Goal: Information Seeking & Learning: Check status

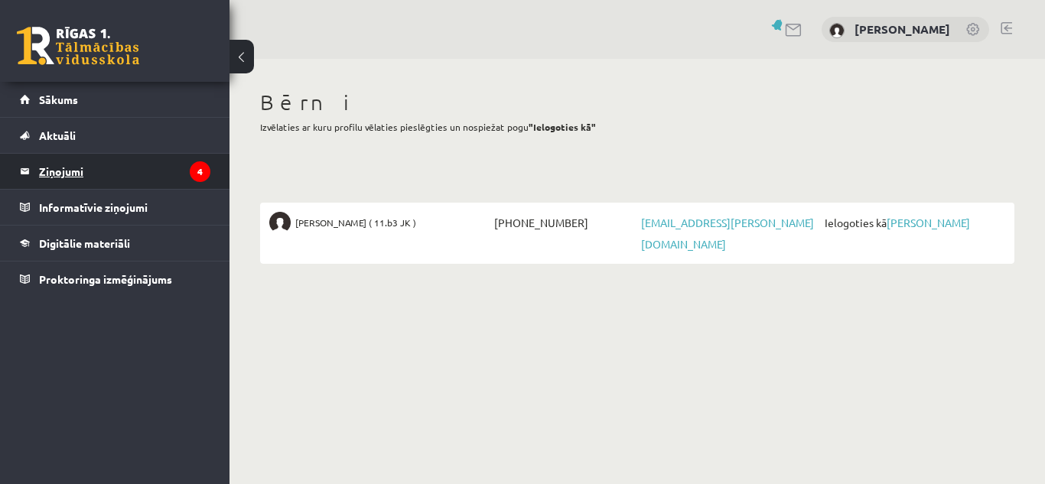
click at [71, 171] on legend "Ziņojumi 4" at bounding box center [124, 171] width 171 height 35
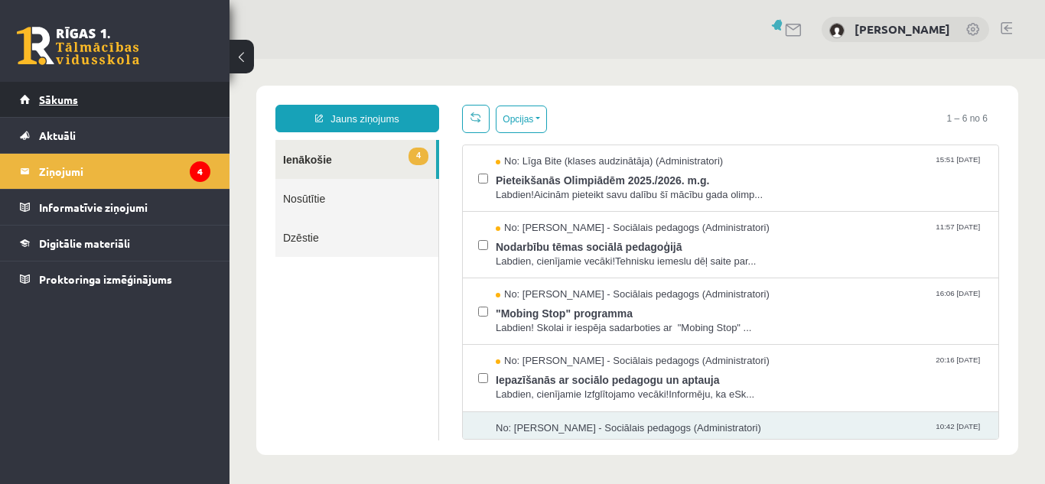
click at [91, 100] on link "Sākums" at bounding box center [115, 99] width 191 height 35
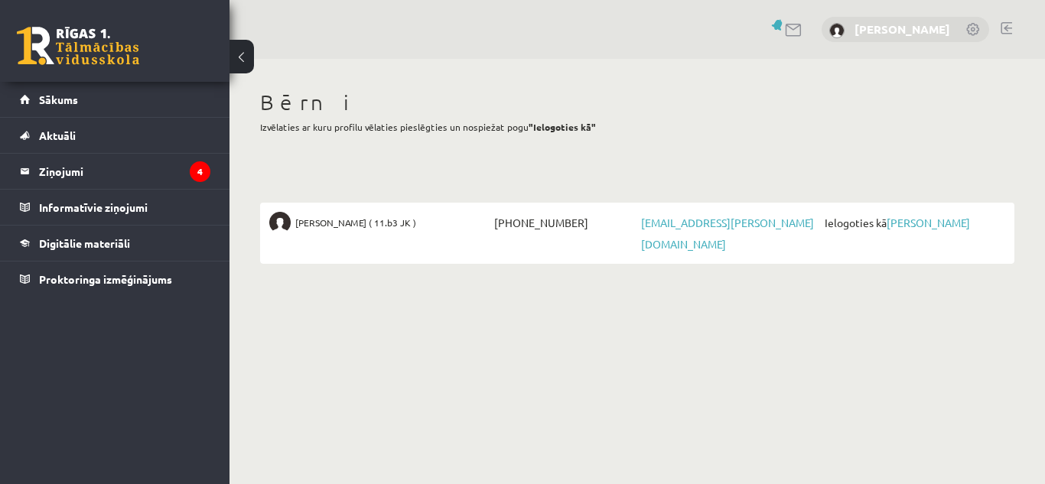
click at [933, 27] on link "[PERSON_NAME]" at bounding box center [903, 28] width 96 height 15
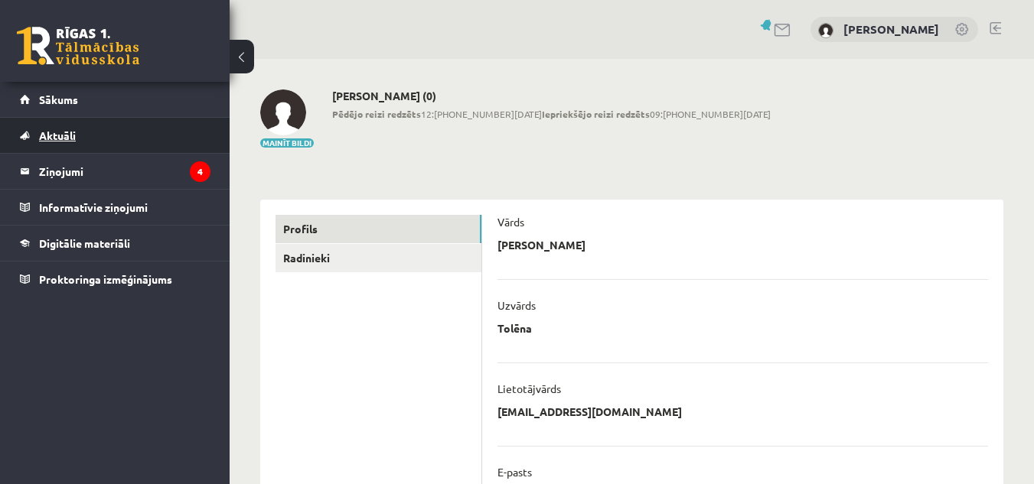
click at [62, 136] on span "Aktuāli" at bounding box center [57, 136] width 37 height 14
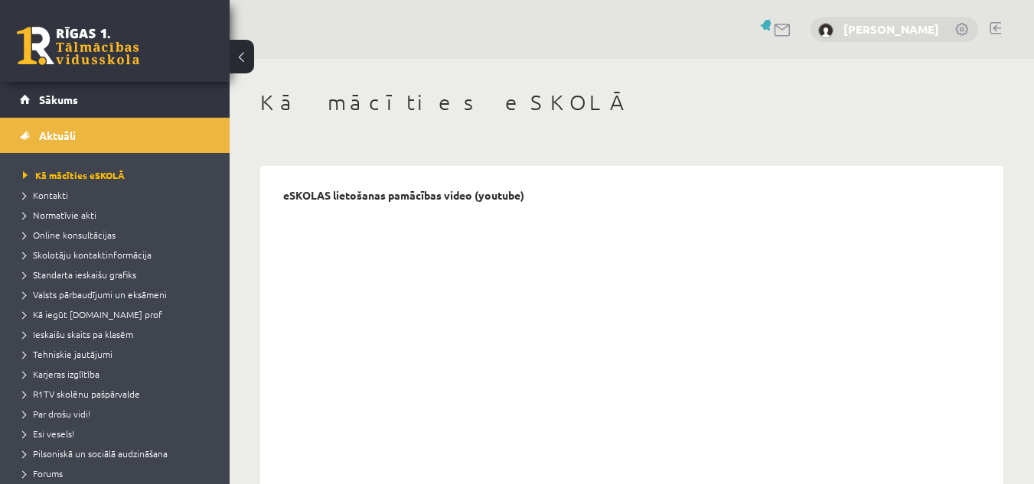
click at [931, 26] on link "[PERSON_NAME]" at bounding box center [891, 28] width 96 height 15
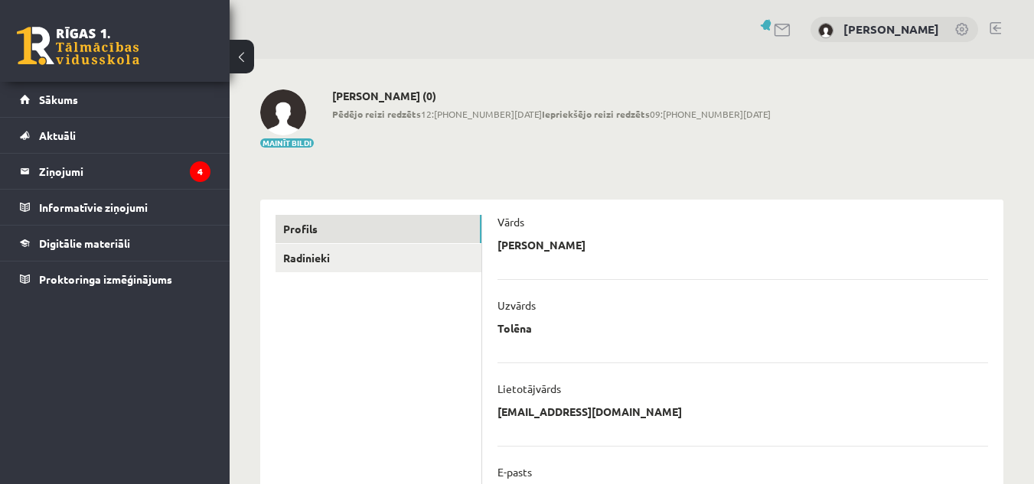
click at [994, 25] on link at bounding box center [994, 28] width 11 height 12
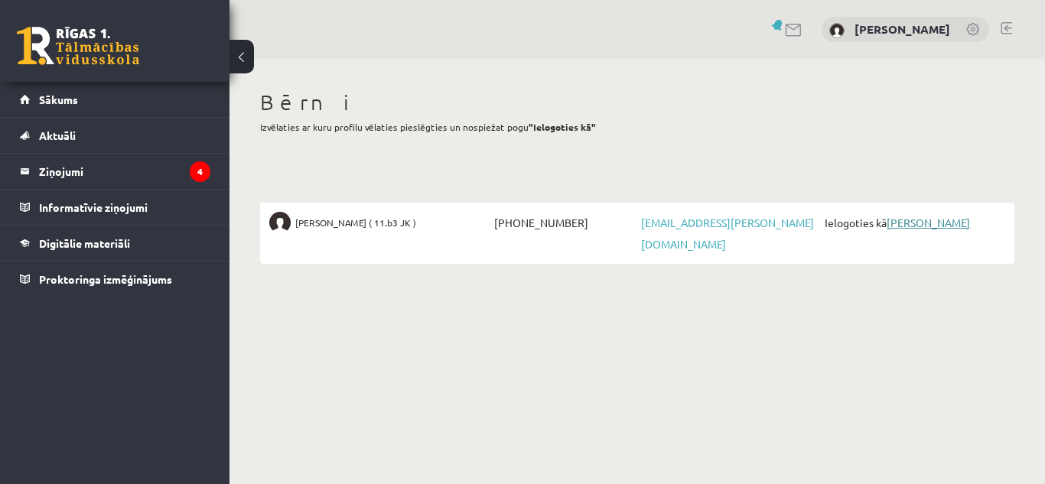
click at [901, 226] on link "[PERSON_NAME]" at bounding box center [928, 223] width 83 height 14
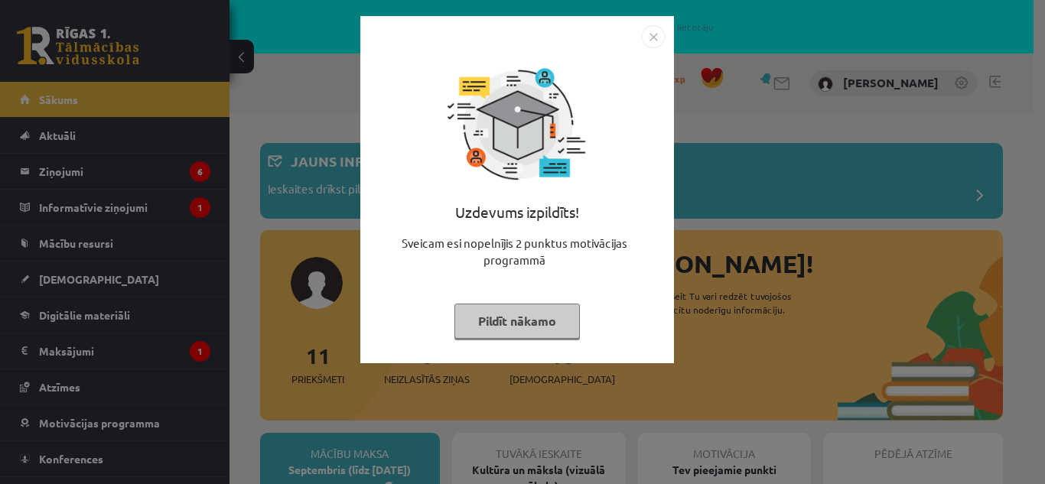
click at [647, 35] on img "Close" at bounding box center [653, 36] width 23 height 23
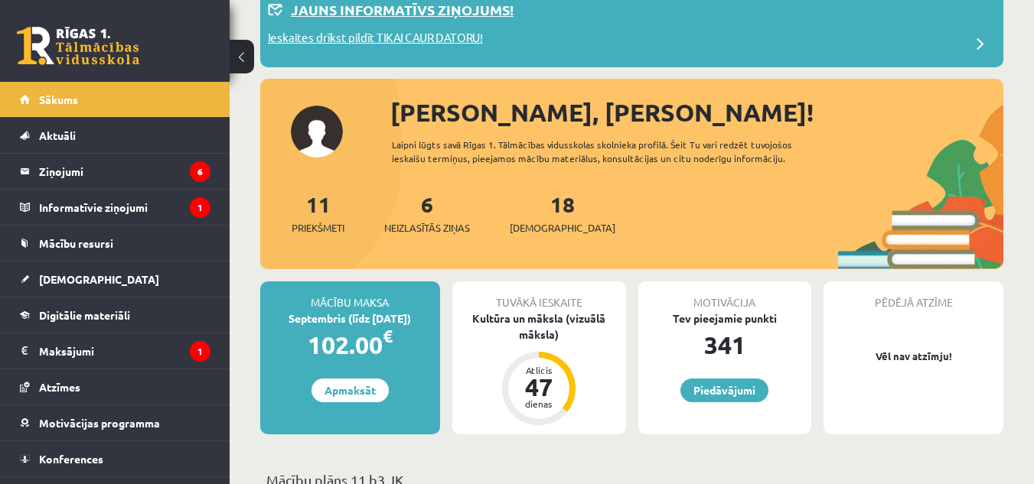
scroll to position [153, 0]
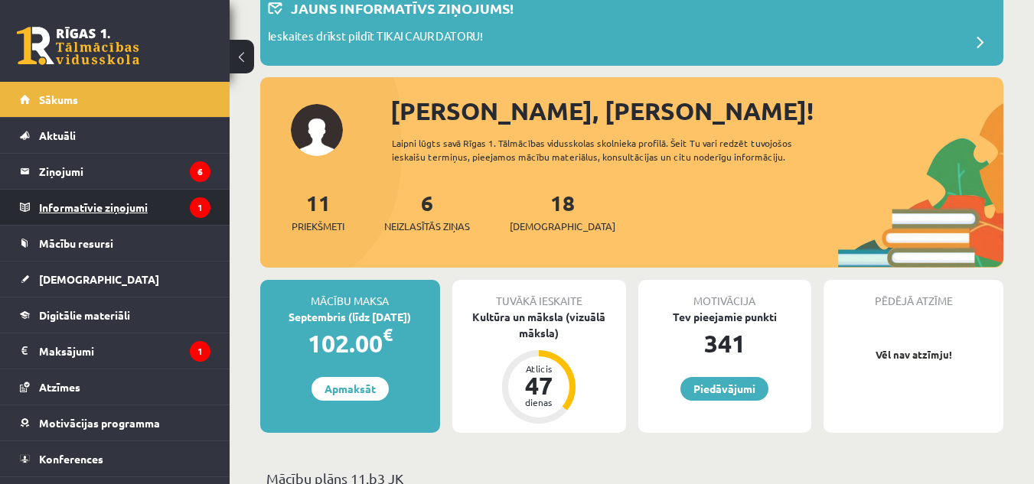
click at [102, 197] on legend "Informatīvie ziņojumi 1" at bounding box center [124, 207] width 171 height 35
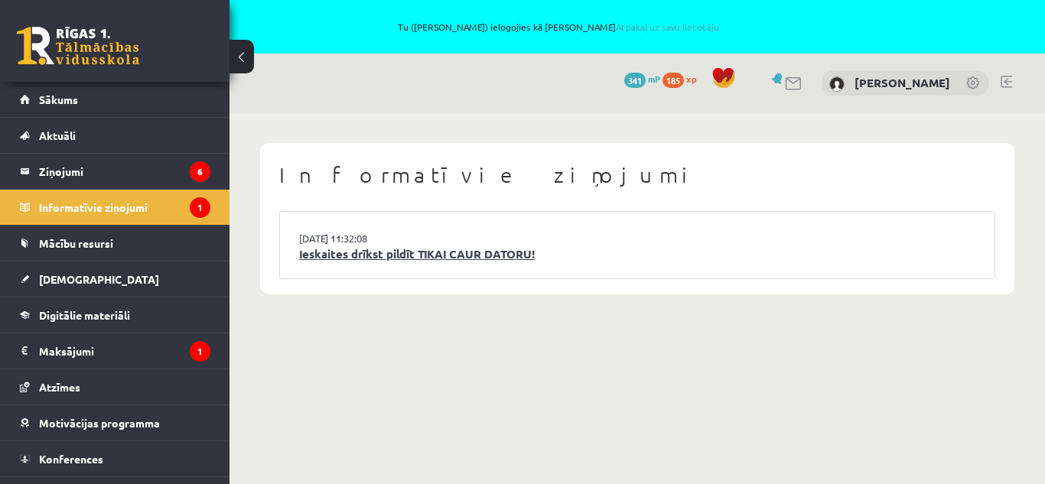
click at [409, 254] on link "Ieskaites drīkst pildīt TIKAI CAUR DATORU!" at bounding box center [637, 255] width 676 height 18
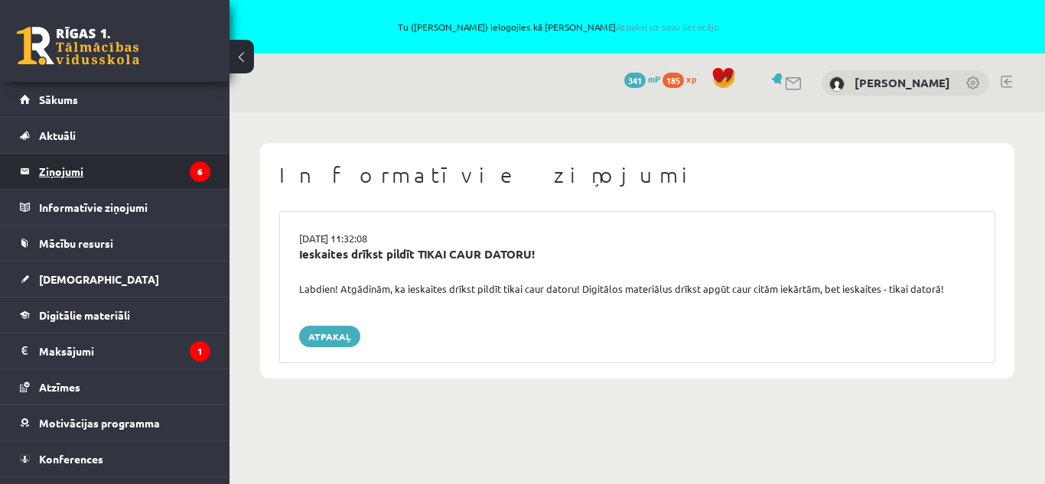
click at [64, 167] on legend "Ziņojumi 6" at bounding box center [124, 171] width 171 height 35
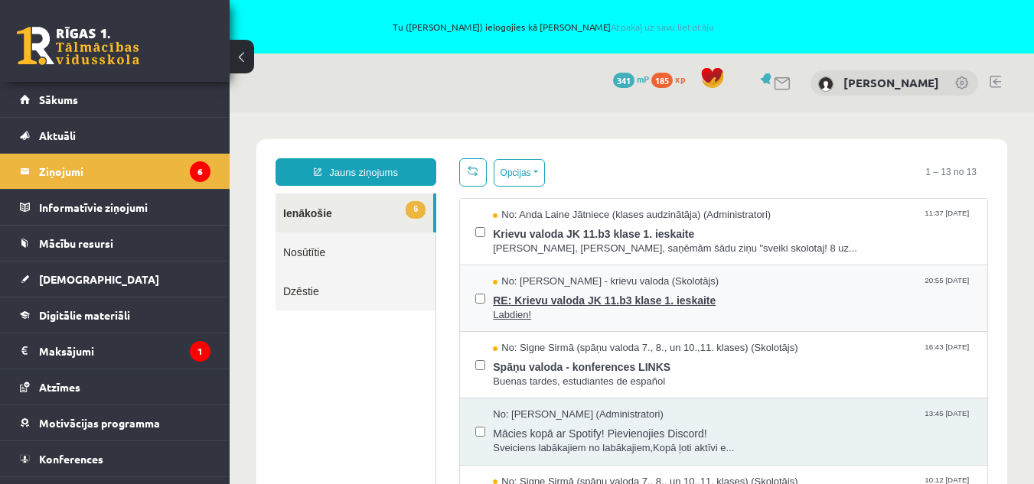
click at [574, 292] on span "RE: Krievu valoda JK 11.b3 klase 1. ieskaite" at bounding box center [732, 298] width 479 height 19
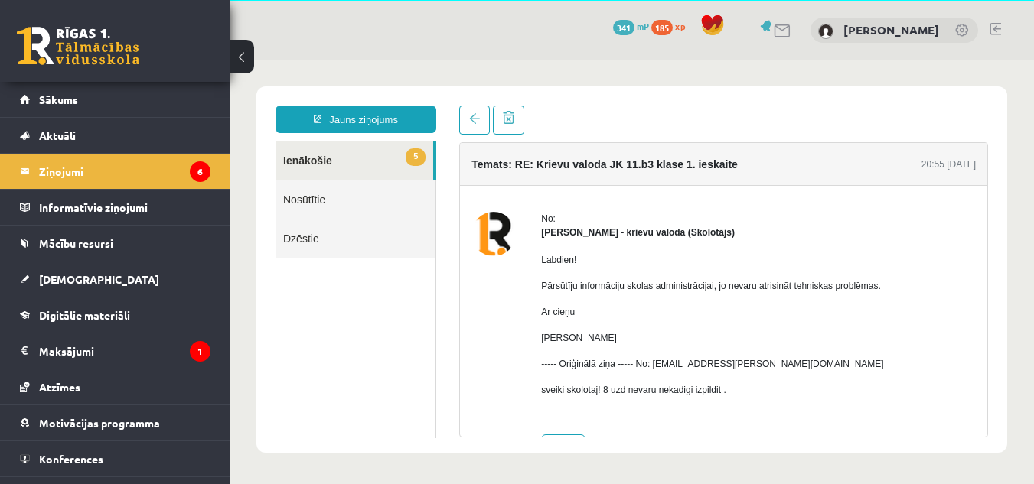
scroll to position [51, 0]
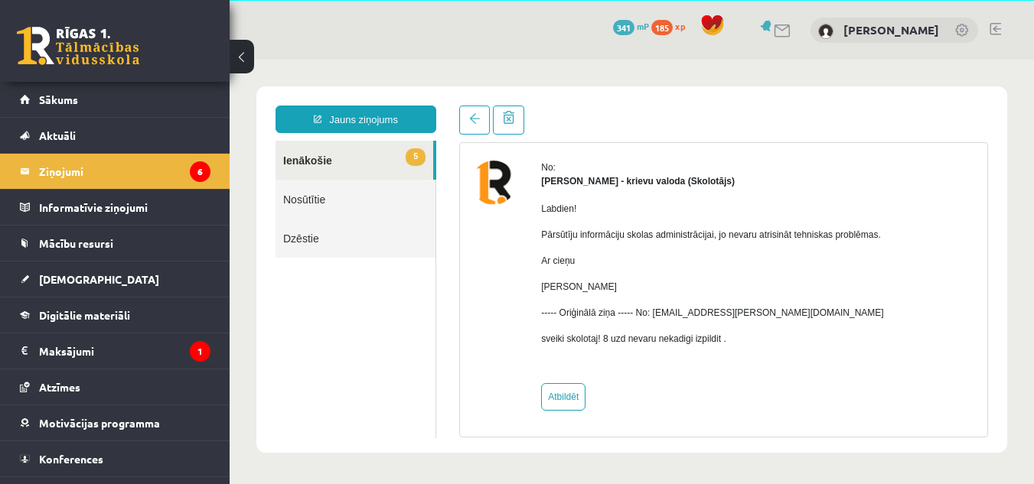
click at [311, 153] on link "5 Ienākošie" at bounding box center [354, 160] width 158 height 39
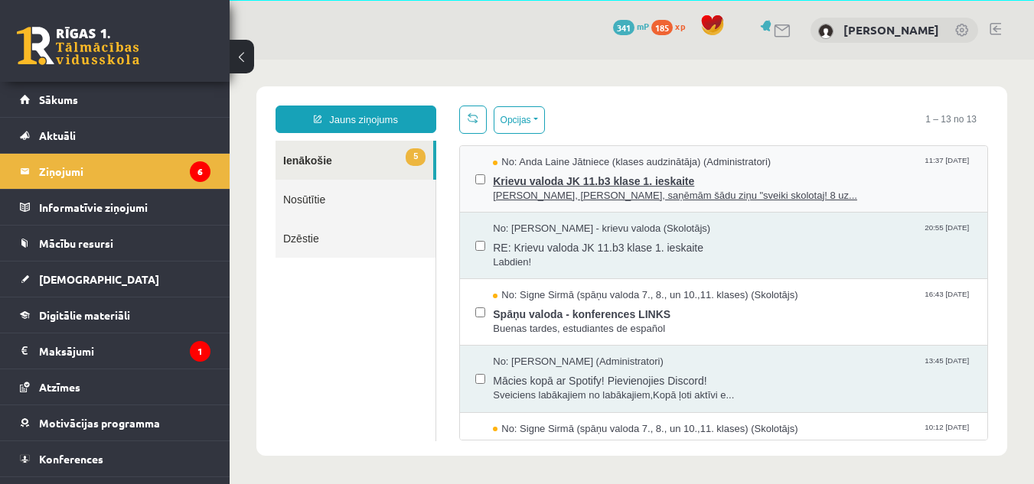
scroll to position [0, 0]
click at [550, 189] on span "Labdien, Robert, saņēmām šādu ziņu "sveiki skolotaj! 8 uz..." at bounding box center [732, 196] width 479 height 15
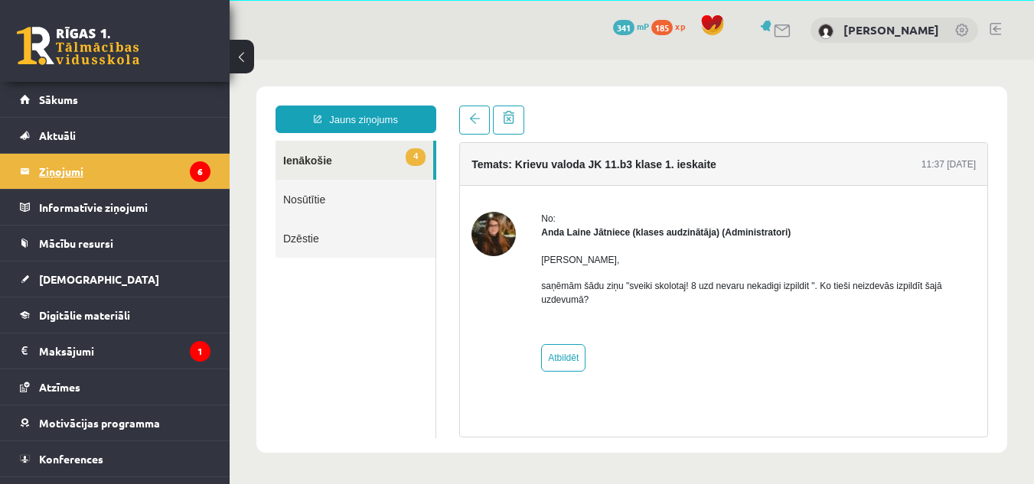
click at [79, 169] on legend "Ziņojumi 6" at bounding box center [124, 171] width 171 height 35
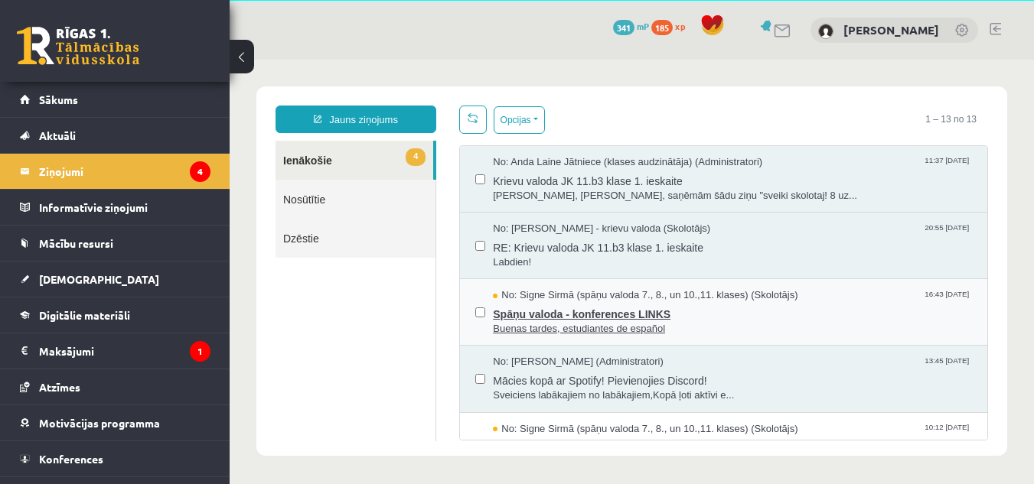
click at [603, 315] on span "Spāņu valoda - konferences LINKS" at bounding box center [732, 312] width 479 height 19
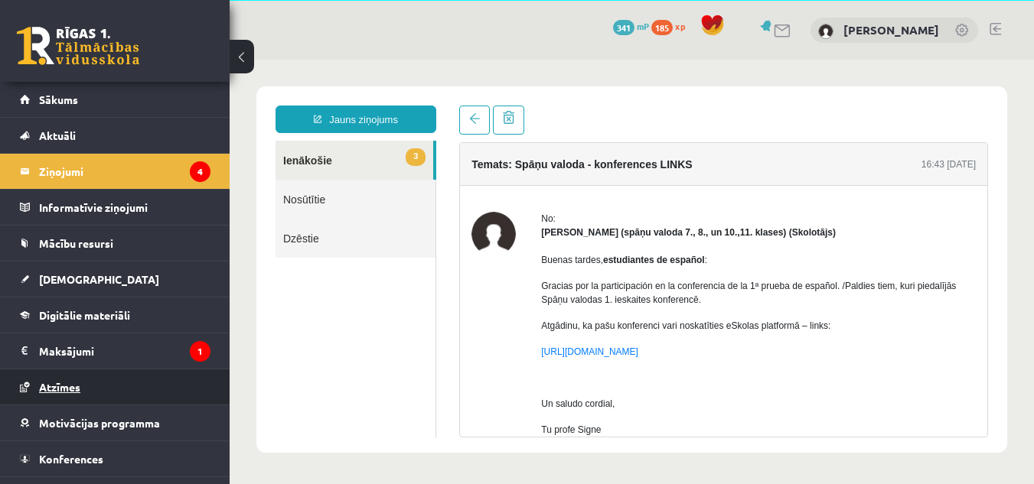
click at [73, 380] on link "Atzīmes" at bounding box center [115, 387] width 191 height 35
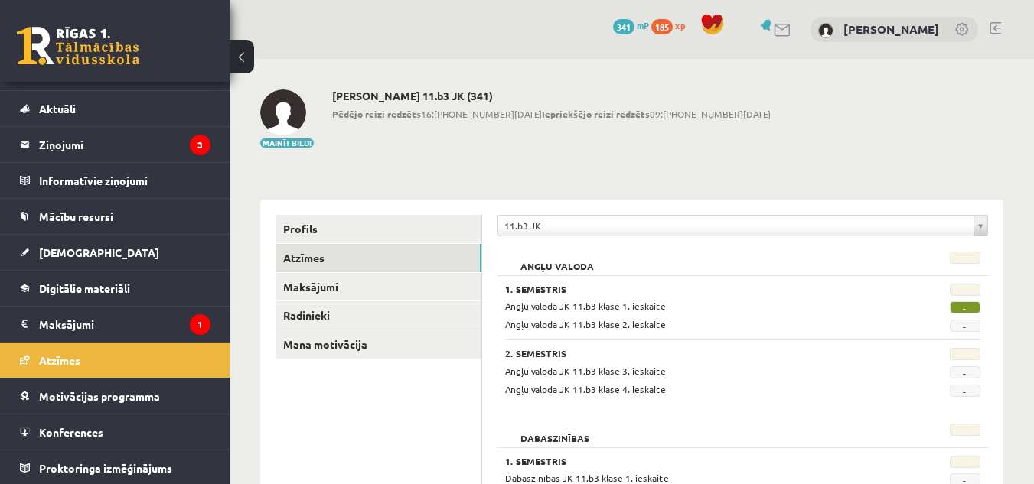
scroll to position [28, 0]
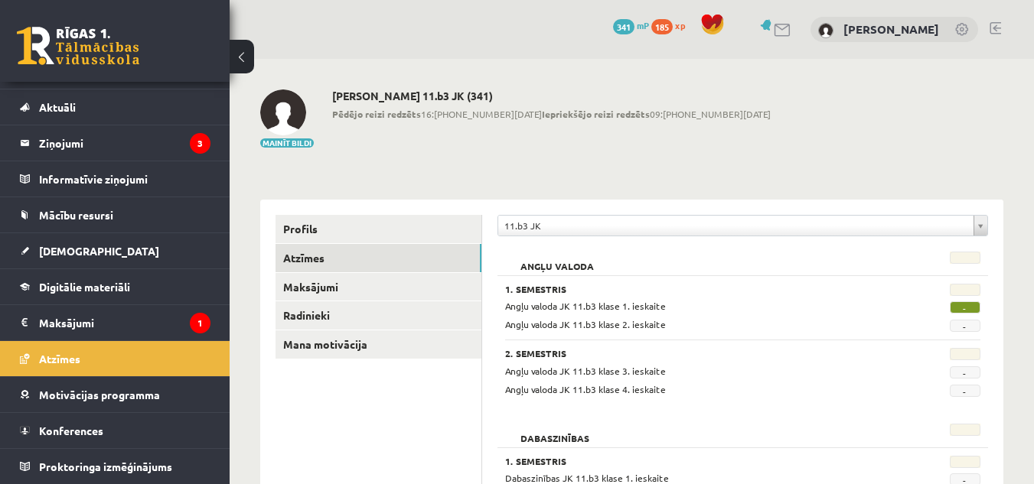
click at [724, 299] on div "Angļu valoda JK 11.b3 klase 1. ieskaite" at bounding box center [701, 306] width 415 height 15
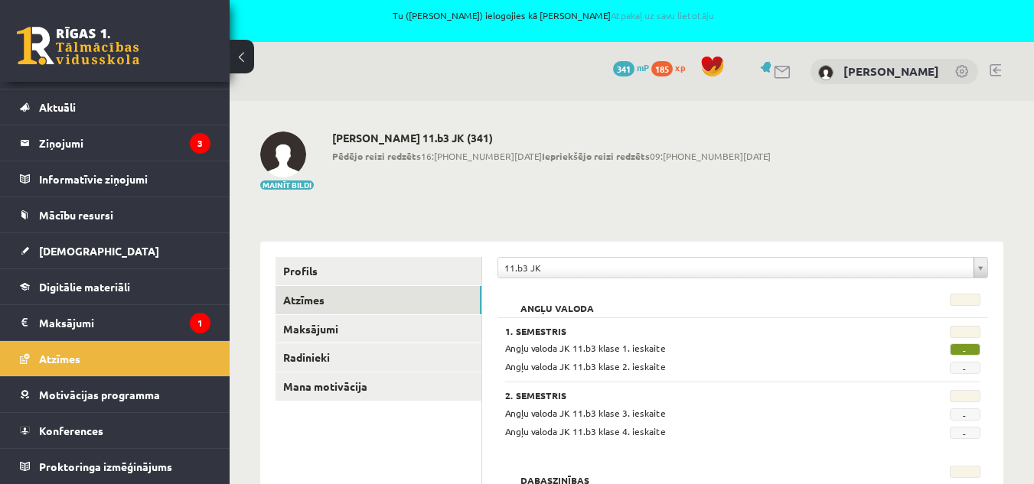
scroll to position [0, 0]
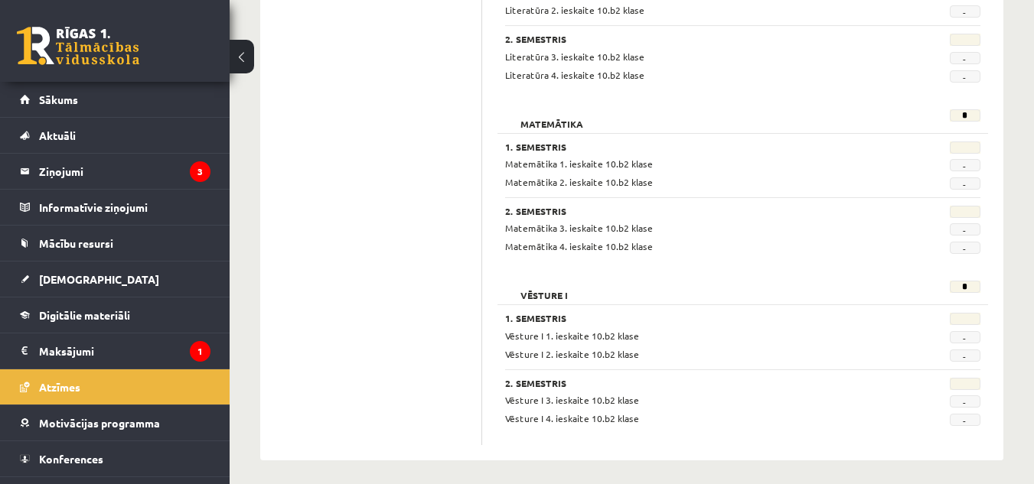
scroll to position [1235, 0]
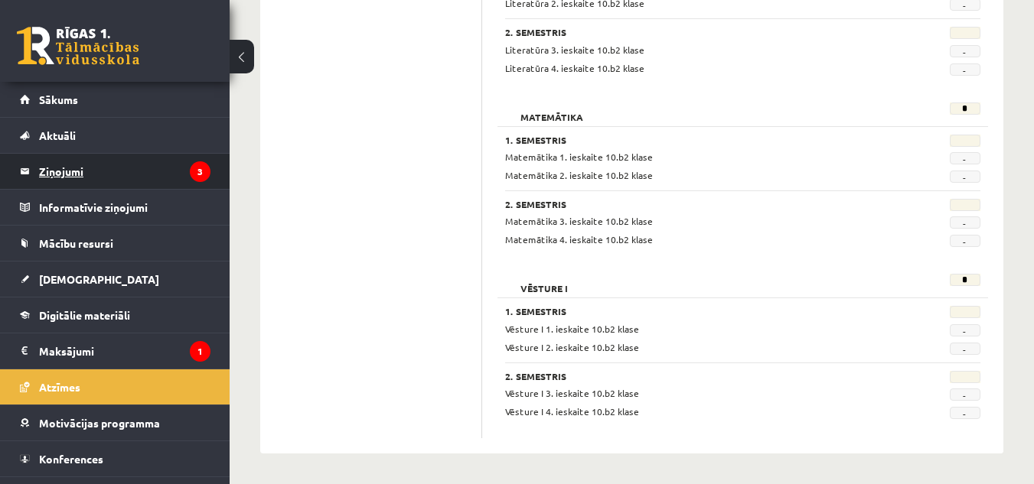
click at [80, 171] on legend "Ziņojumi 3" at bounding box center [124, 171] width 171 height 35
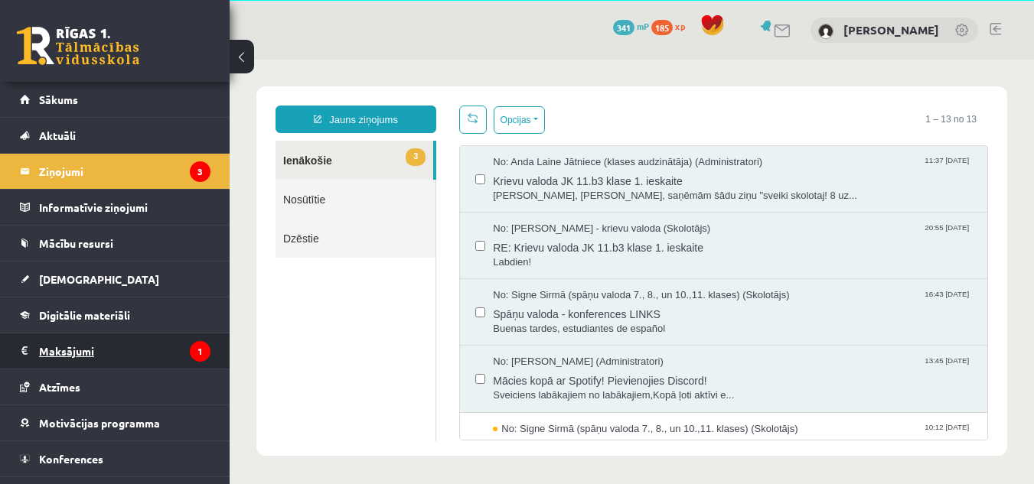
click at [64, 344] on legend "Maksājumi 1" at bounding box center [124, 351] width 171 height 35
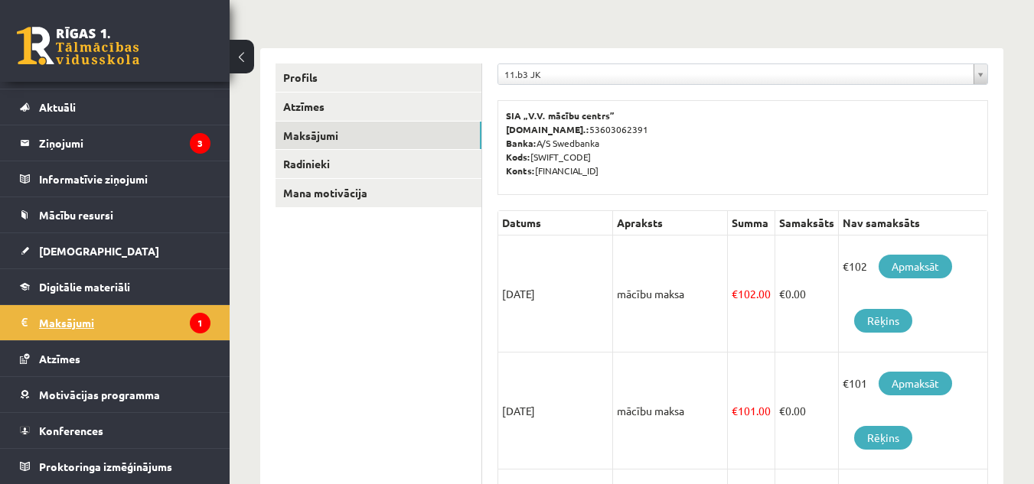
scroll to position [207, 0]
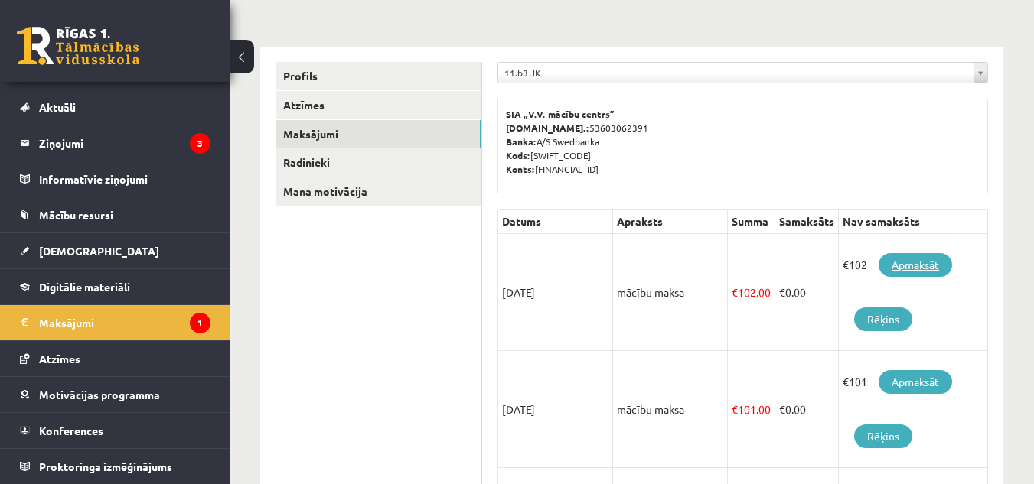
click at [930, 256] on link "Apmaksāt" at bounding box center [914, 265] width 73 height 24
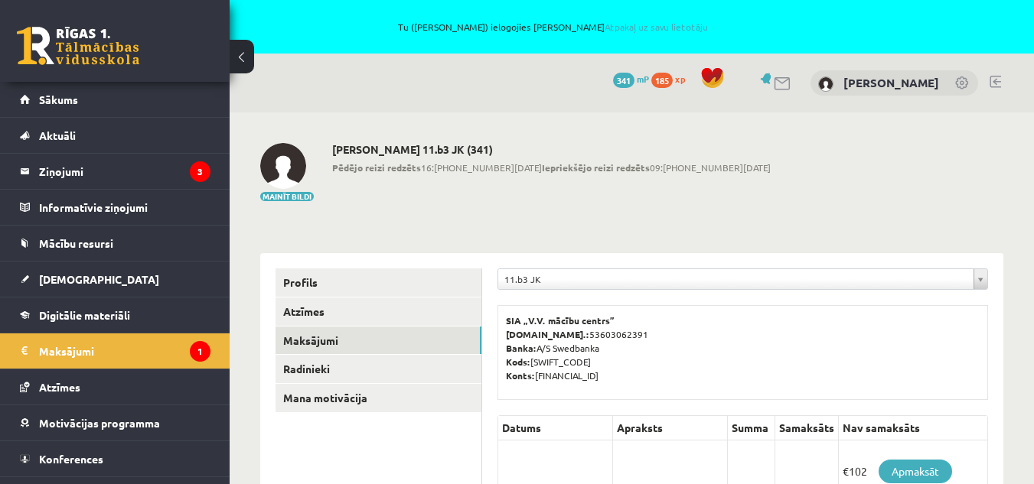
scroll to position [207, 0]
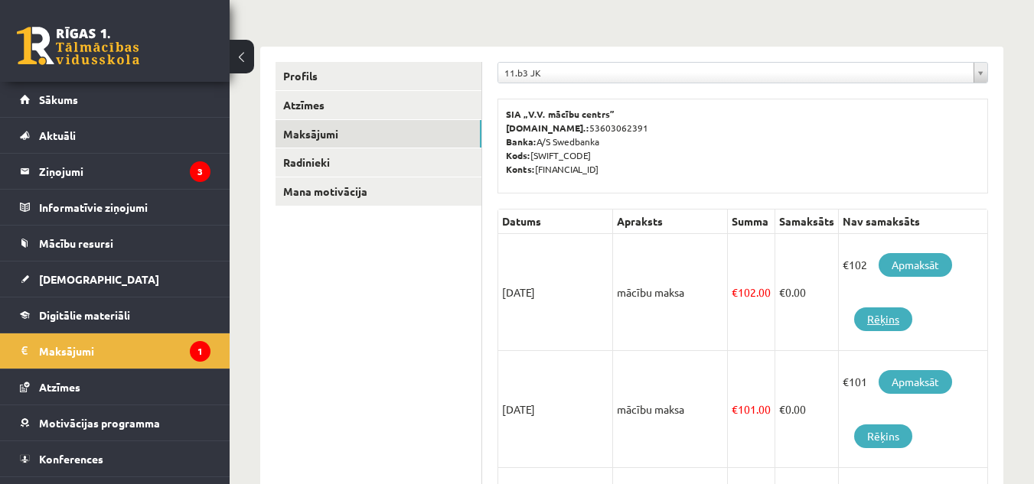
click at [885, 318] on link "Rēķins" at bounding box center [883, 320] width 58 height 24
click at [76, 96] on span "Sākums" at bounding box center [58, 100] width 39 height 14
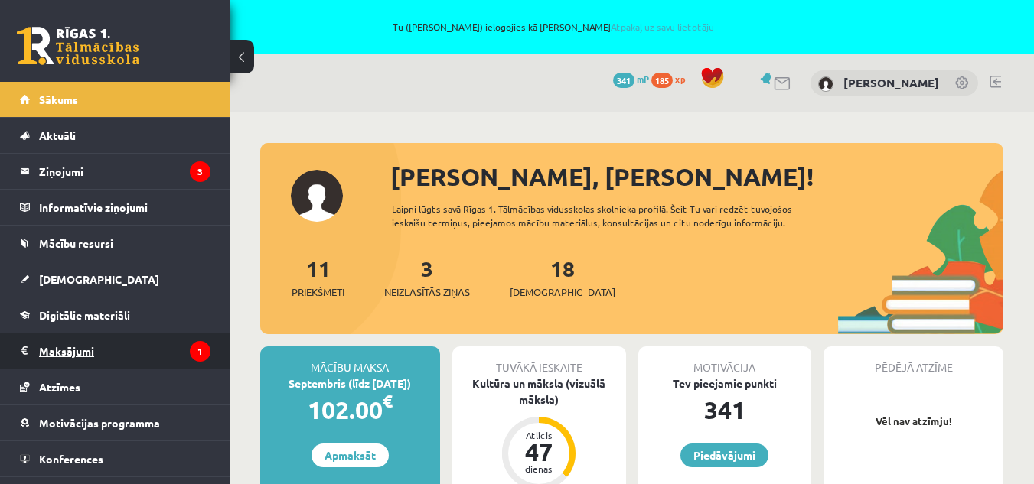
click at [82, 348] on legend "Maksājumi 1" at bounding box center [124, 351] width 171 height 35
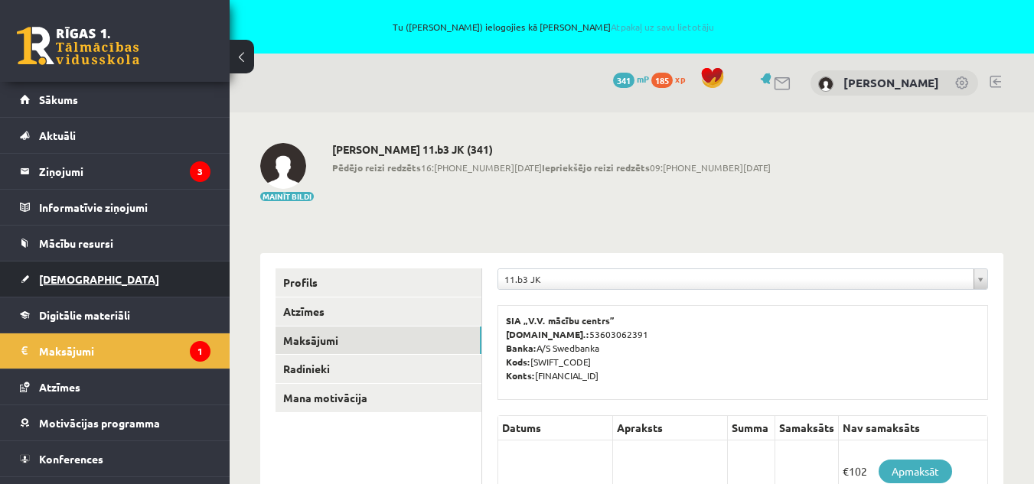
click at [88, 275] on link "[DEMOGRAPHIC_DATA]" at bounding box center [115, 279] width 191 height 35
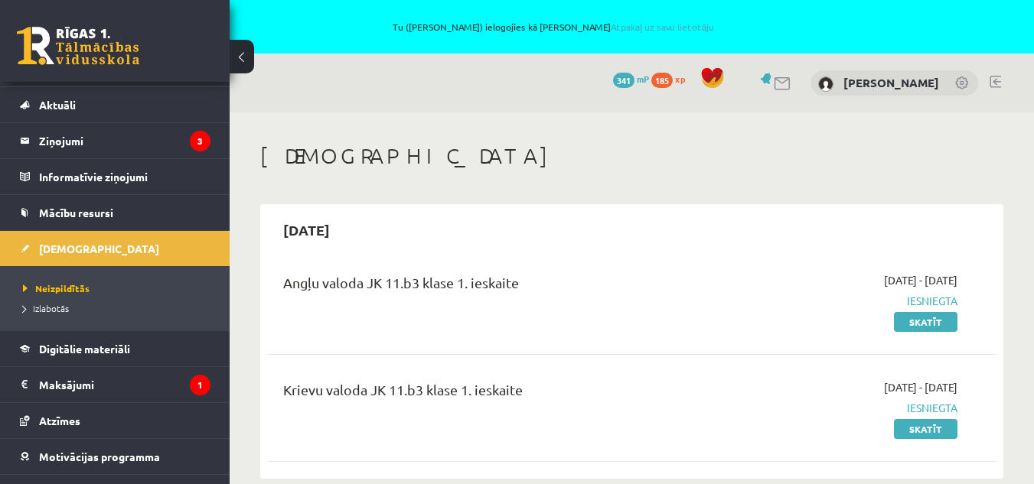
scroll to position [61, 0]
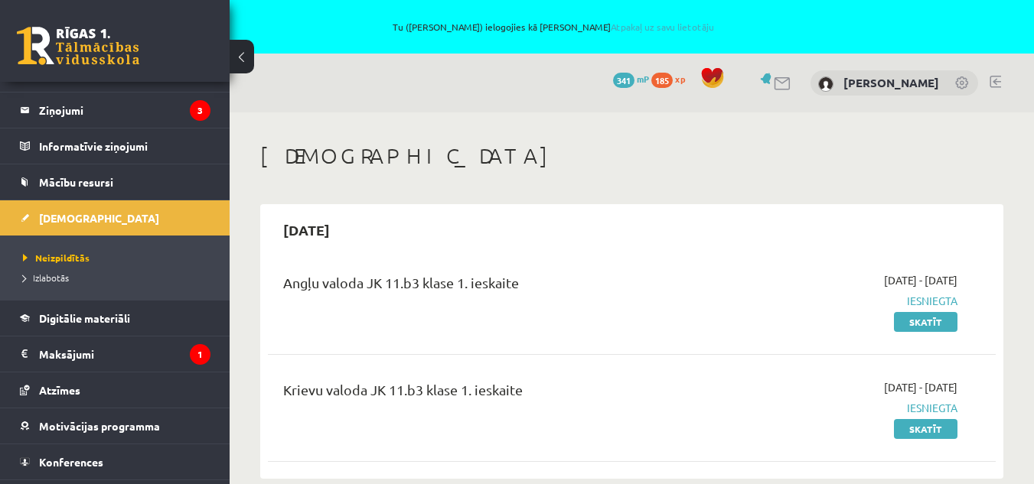
click at [727, 273] on div "Angļu valoda JK 11.b3 klase 1. ieskaite" at bounding box center [504, 300] width 464 height 57
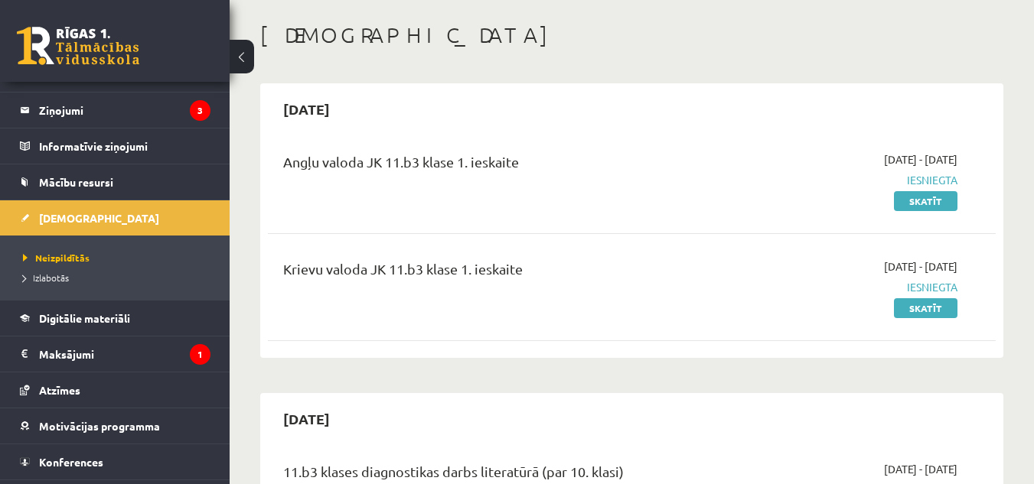
scroll to position [122, 0]
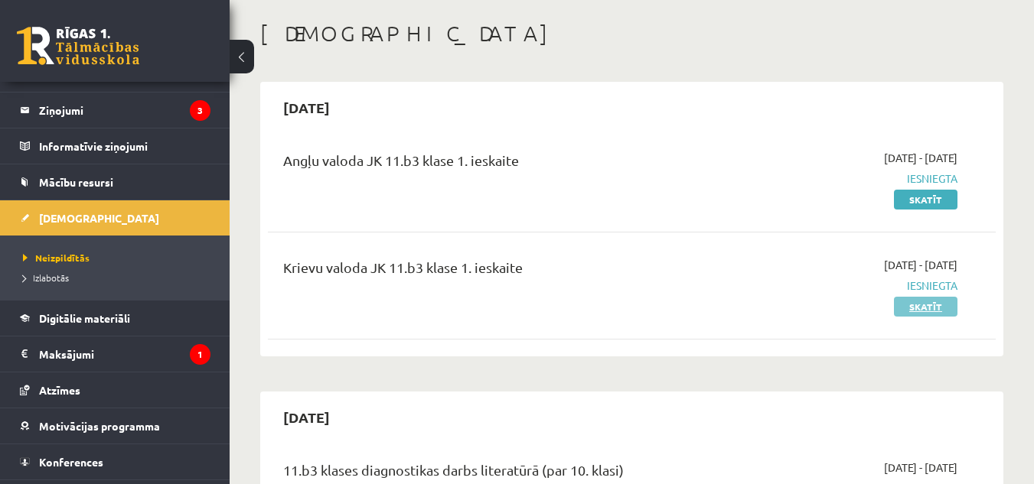
click at [930, 302] on link "Skatīt" at bounding box center [926, 307] width 64 height 20
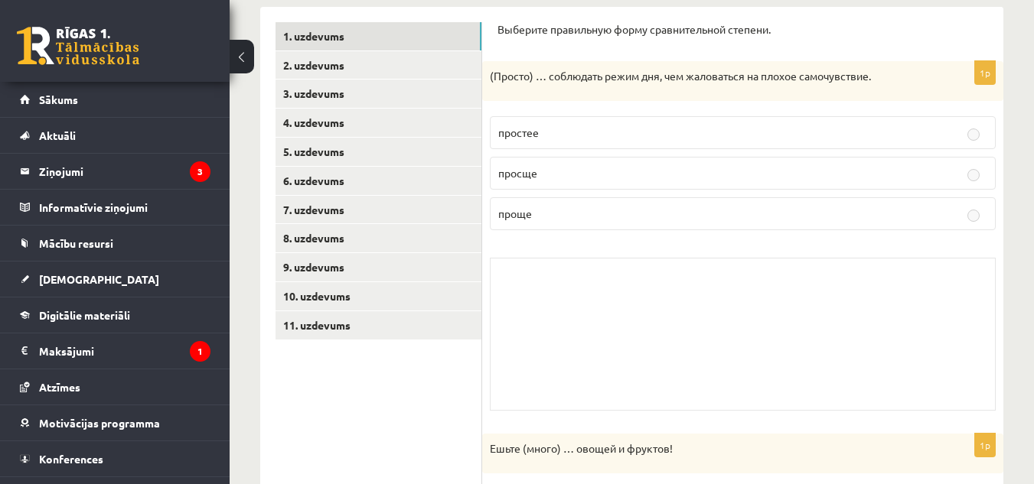
scroll to position [275, 0]
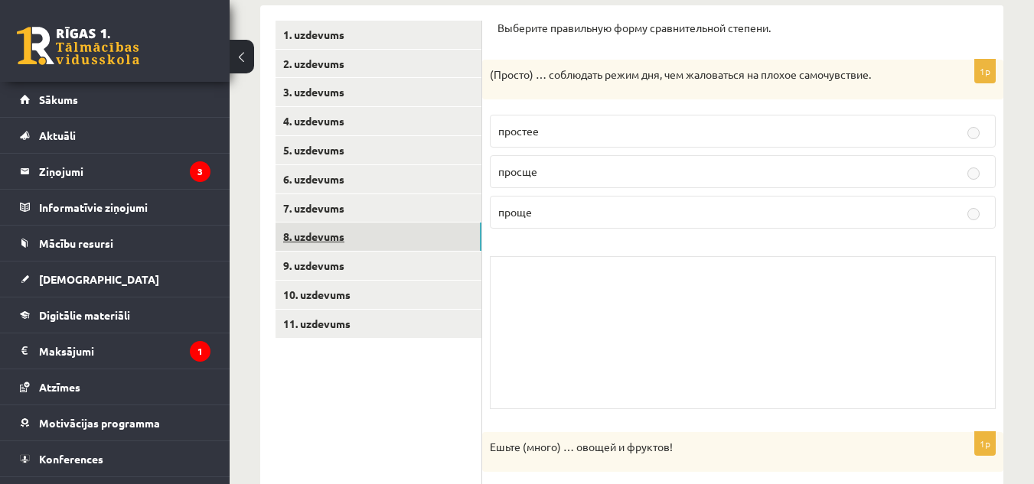
click at [328, 235] on link "8. uzdevums" at bounding box center [378, 237] width 206 height 28
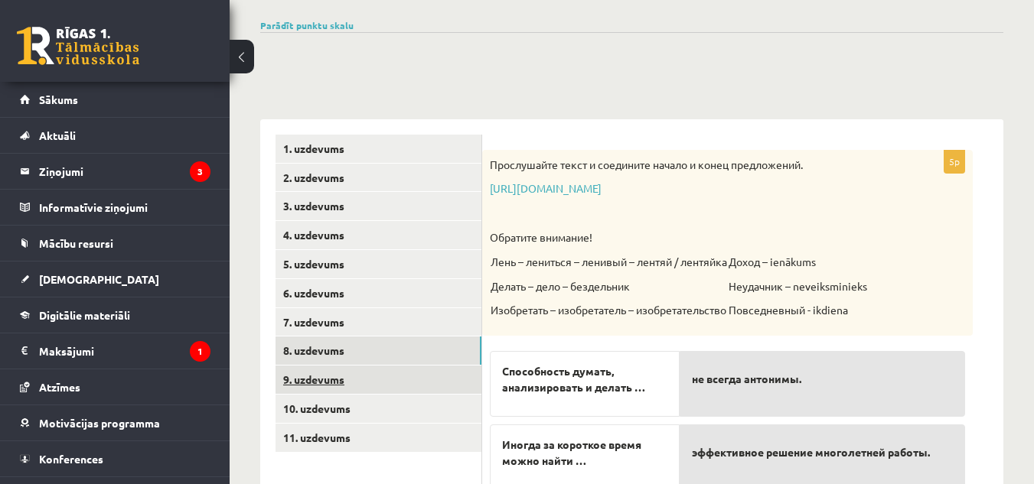
scroll to position [128, 0]
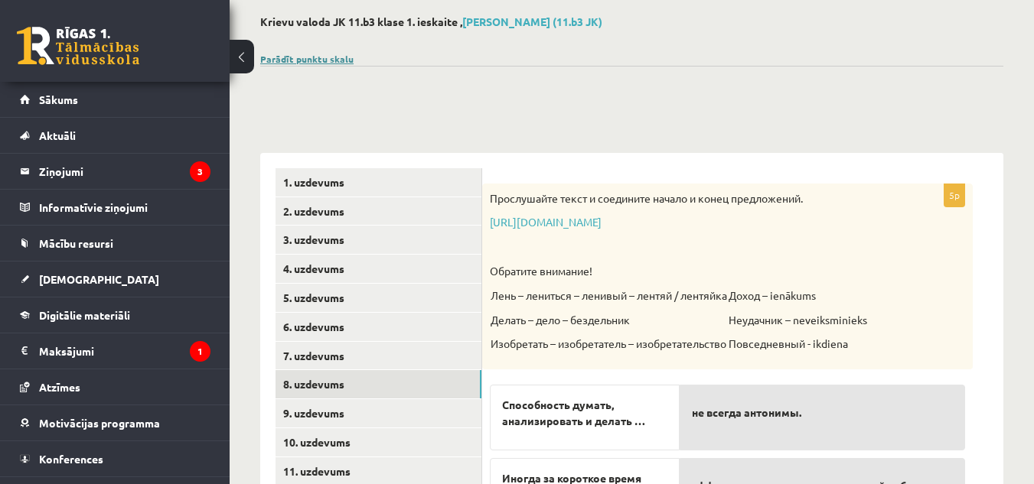
click at [321, 57] on link "Parādīt punktu skalu" at bounding box center [306, 59] width 93 height 12
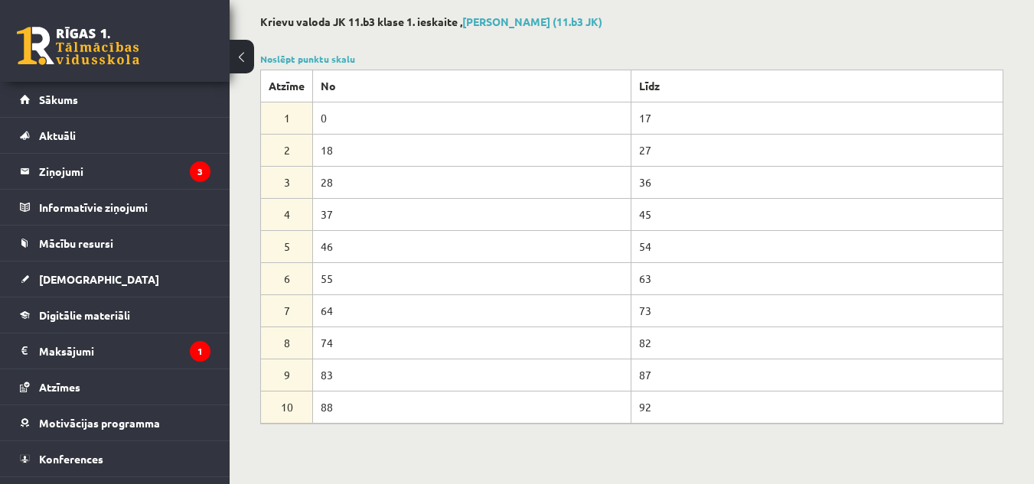
click at [295, 80] on th "Atzīme" at bounding box center [287, 86] width 52 height 32
click at [304, 57] on link "Noslēpt punktu skalu" at bounding box center [307, 59] width 95 height 12
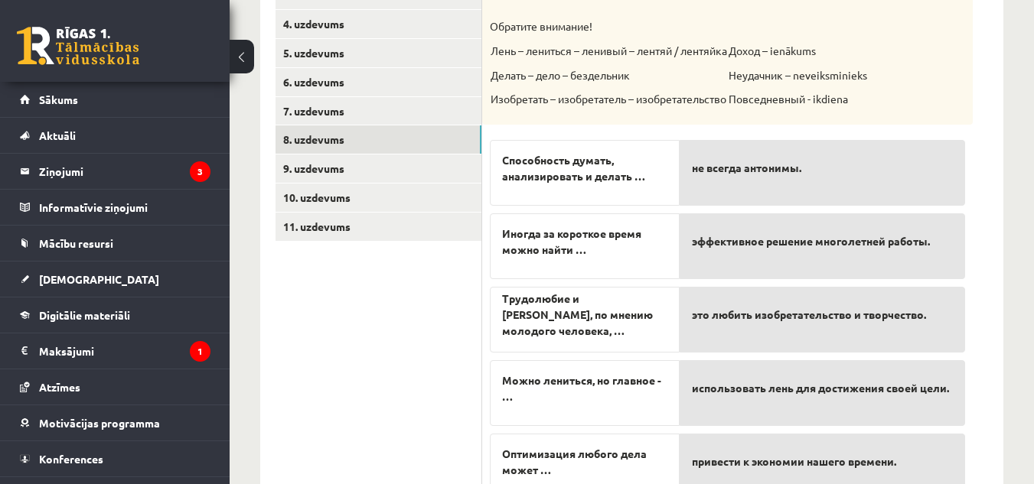
scroll to position [403, 0]
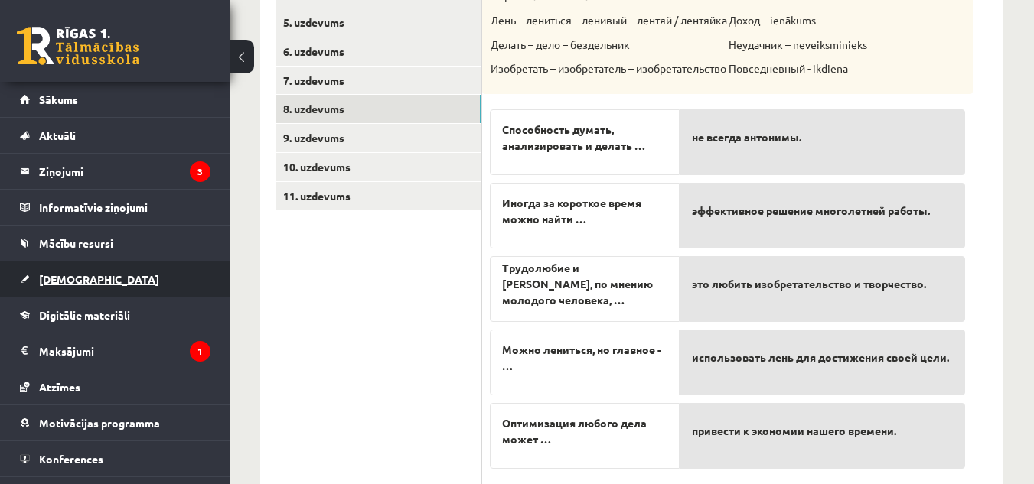
click at [73, 279] on span "[DEMOGRAPHIC_DATA]" at bounding box center [99, 279] width 120 height 14
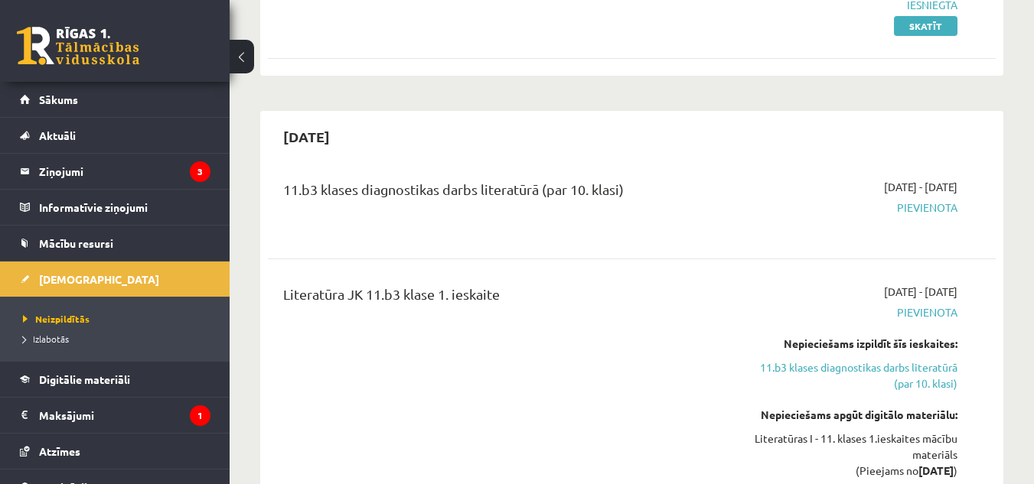
click at [693, 154] on div "2025-09-30" at bounding box center [632, 137] width 728 height 36
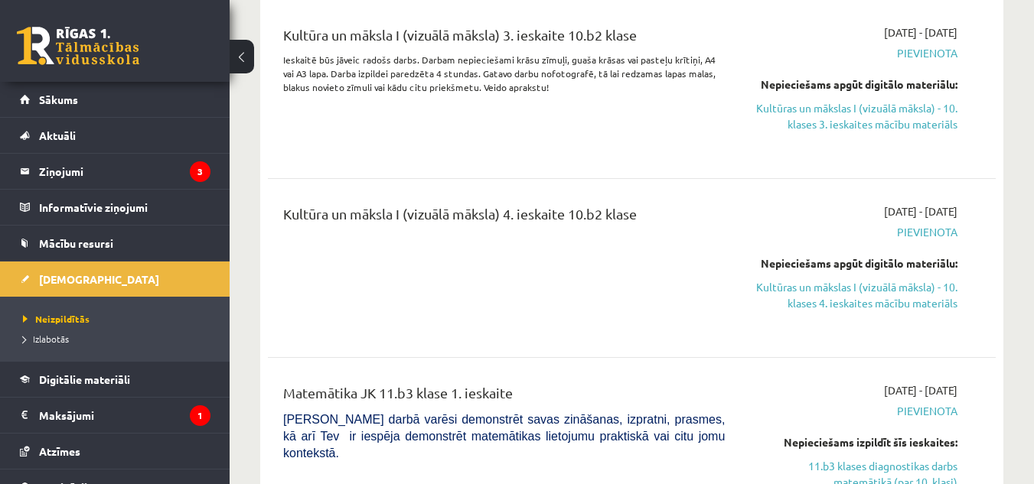
scroll to position [5239, 0]
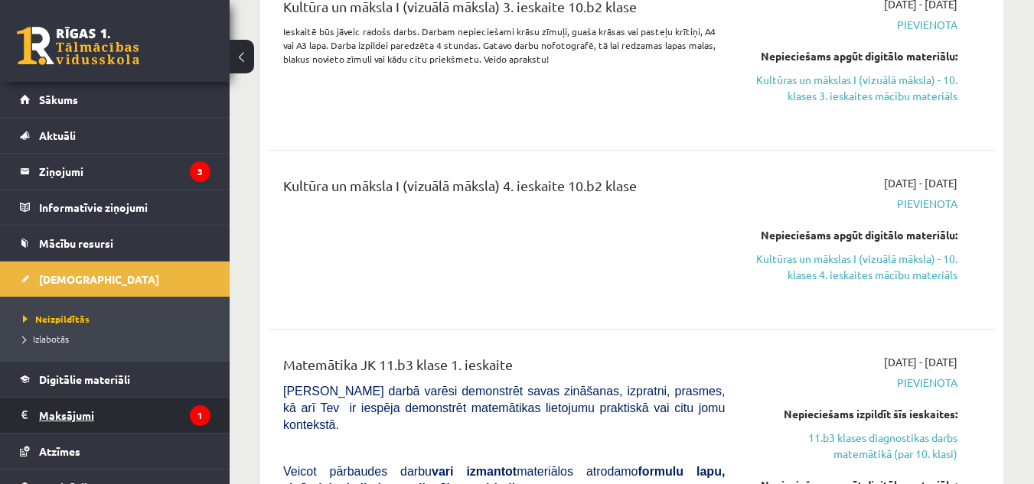
click at [77, 411] on legend "Maksājumi 1" at bounding box center [124, 415] width 171 height 35
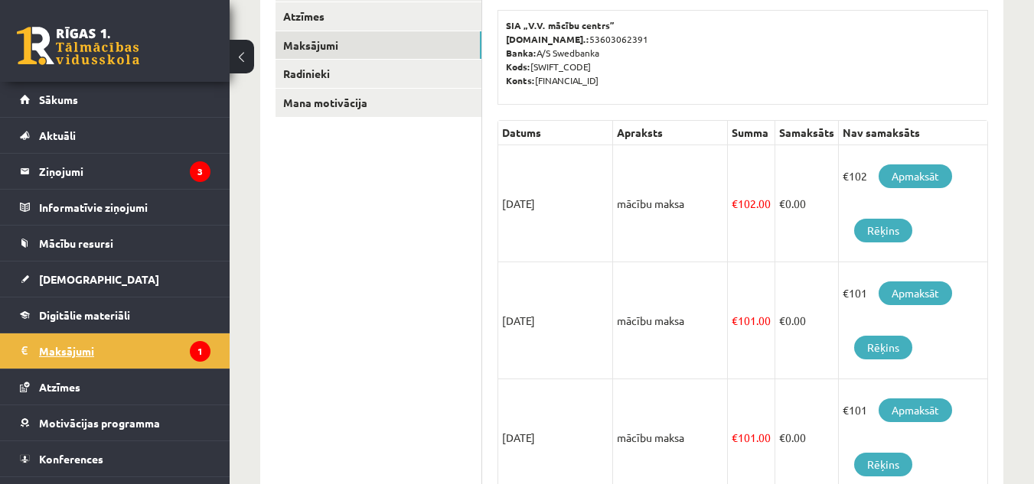
scroll to position [262, 0]
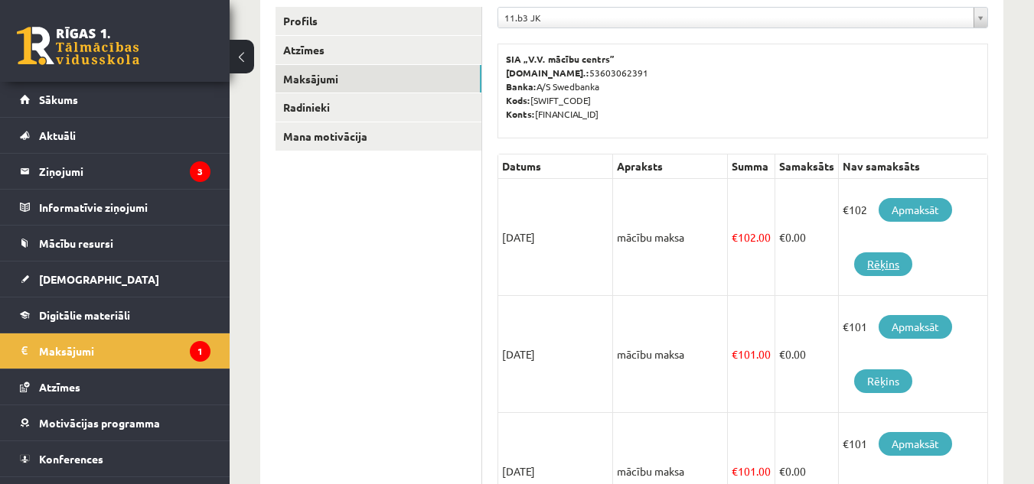
click at [888, 260] on link "Rēķins" at bounding box center [883, 265] width 58 height 24
click at [927, 103] on p "SIA „V.V. mācību centrs” Reģ.nr.: 53603062391 Banka: A/S Swedbanka Kods: HABALV…" at bounding box center [743, 86] width 474 height 69
click at [876, 263] on link "Rēķins" at bounding box center [883, 265] width 58 height 24
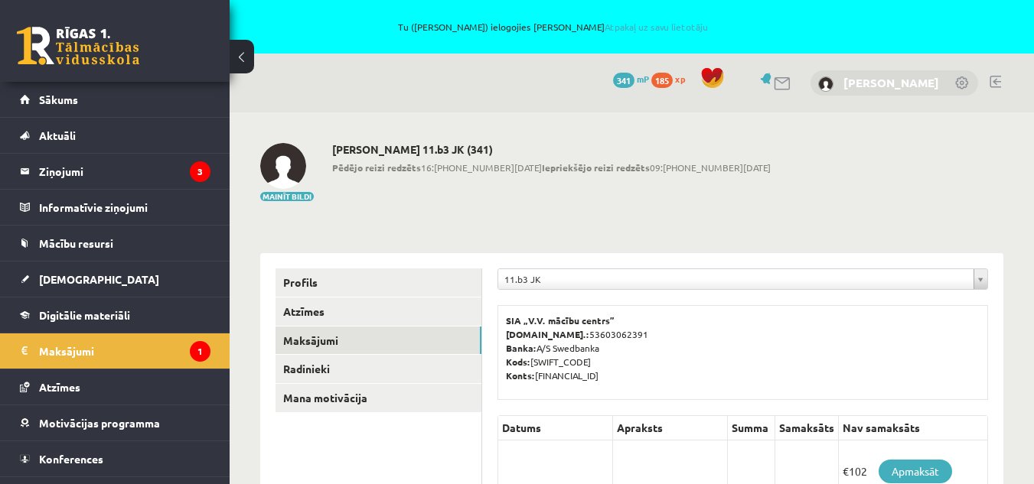
click at [866, 84] on link "[PERSON_NAME]" at bounding box center [891, 82] width 96 height 15
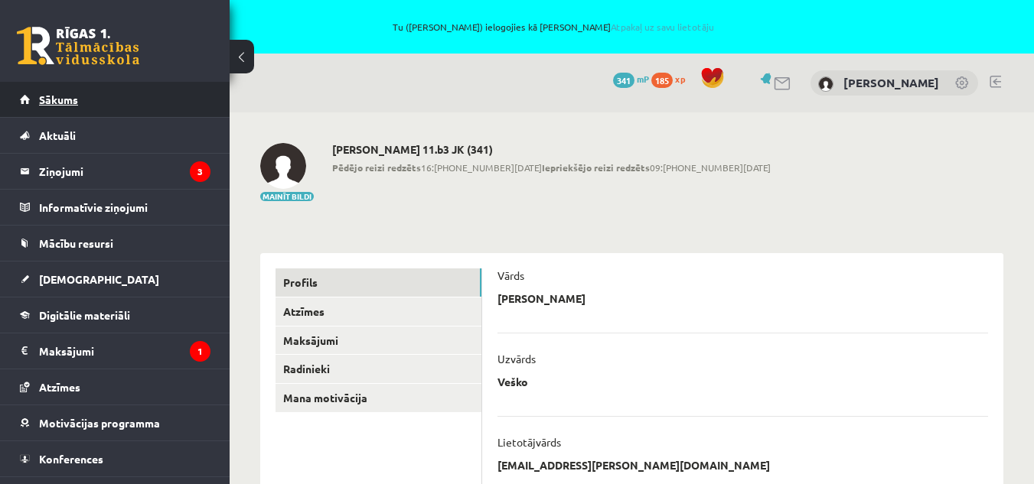
click at [37, 106] on link "Sākums" at bounding box center [115, 99] width 191 height 35
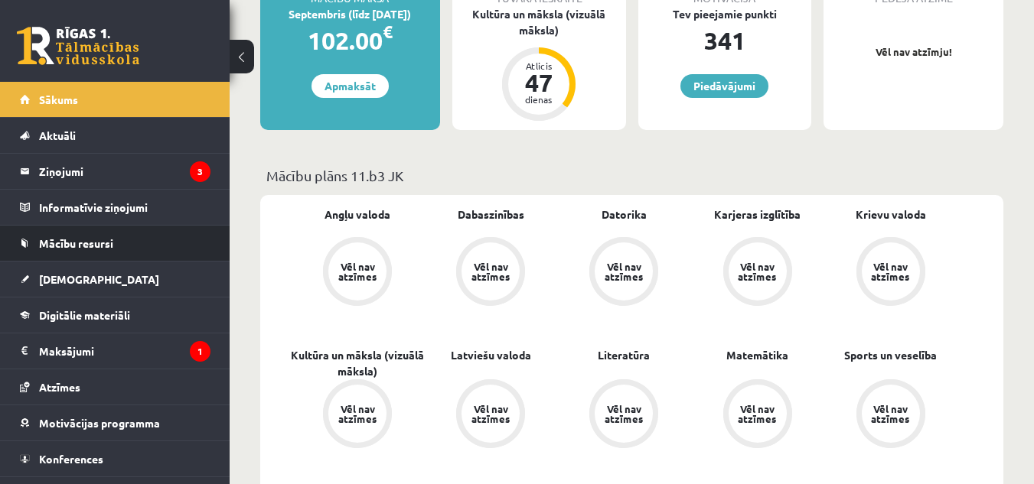
scroll to position [367, 0]
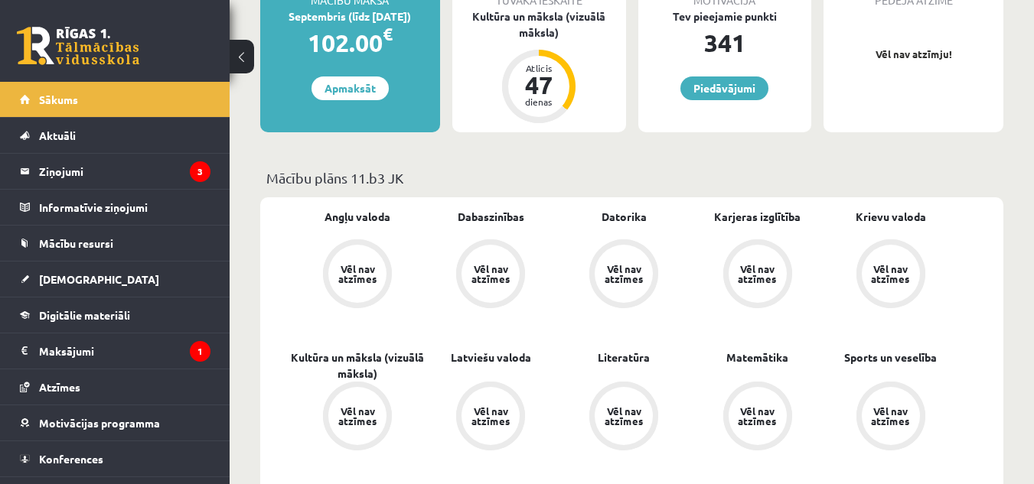
click at [888, 268] on div "Vēl nav atzīmes" at bounding box center [890, 274] width 43 height 20
